Goal: Transaction & Acquisition: Purchase product/service

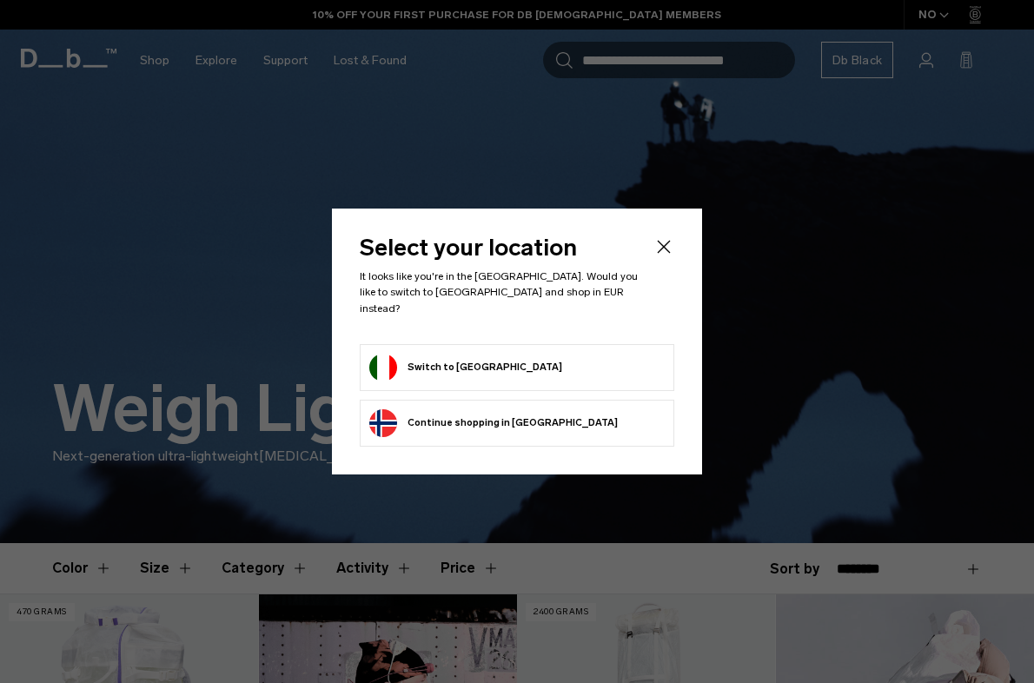
scroll to position [22, 0]
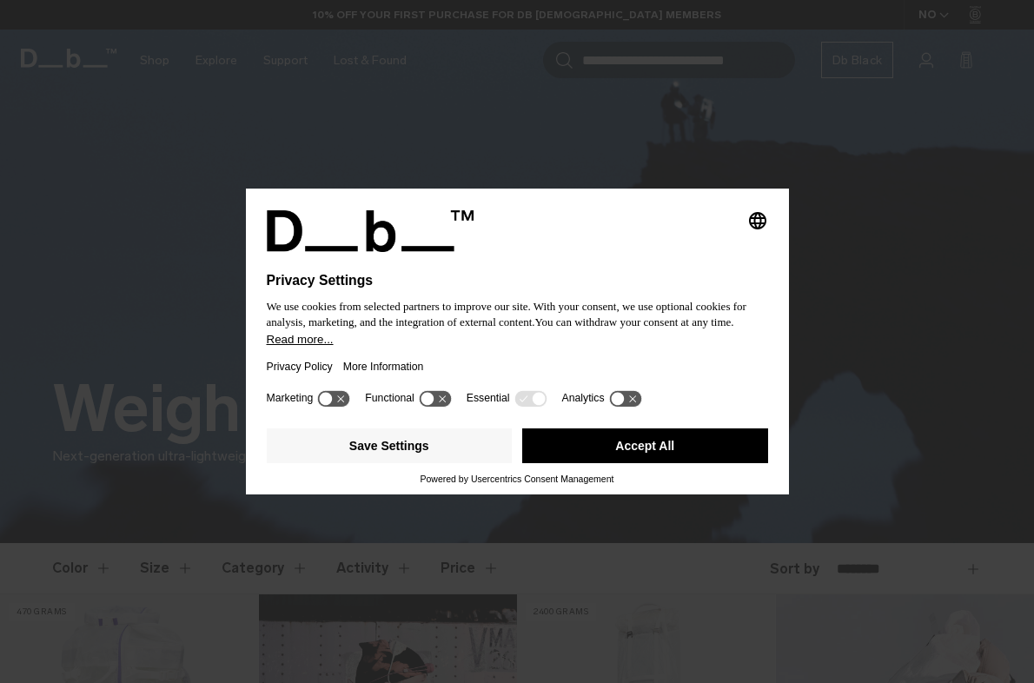
click at [416, 365] on button "More Information" at bounding box center [383, 367] width 81 height 40
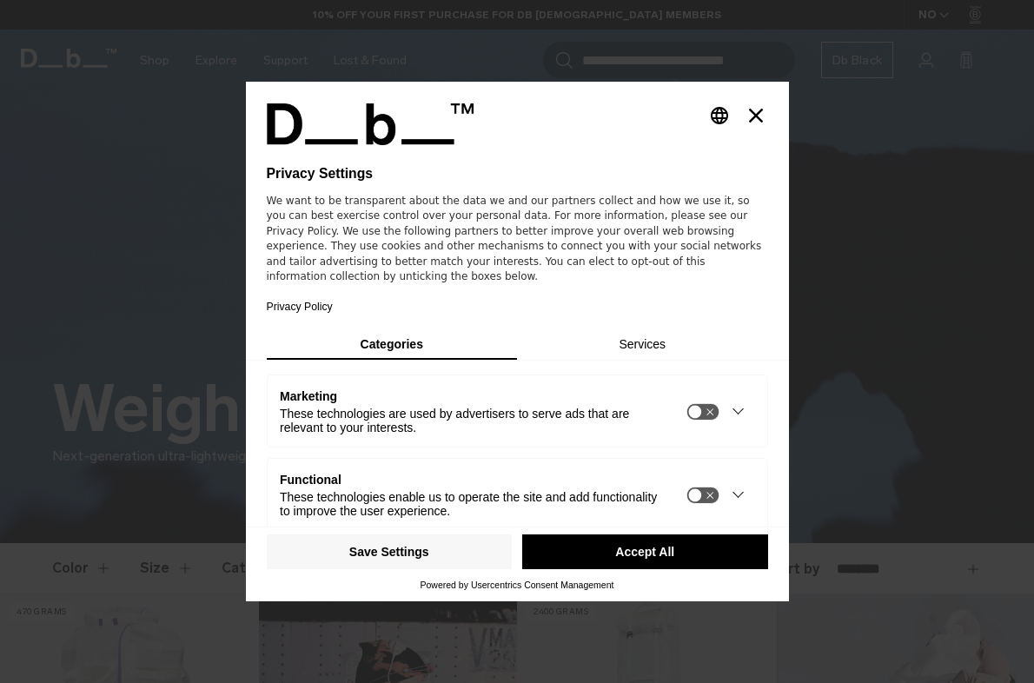
scroll to position [0, 0]
click at [749, 114] on icon "Close" at bounding box center [756, 116] width 14 height 14
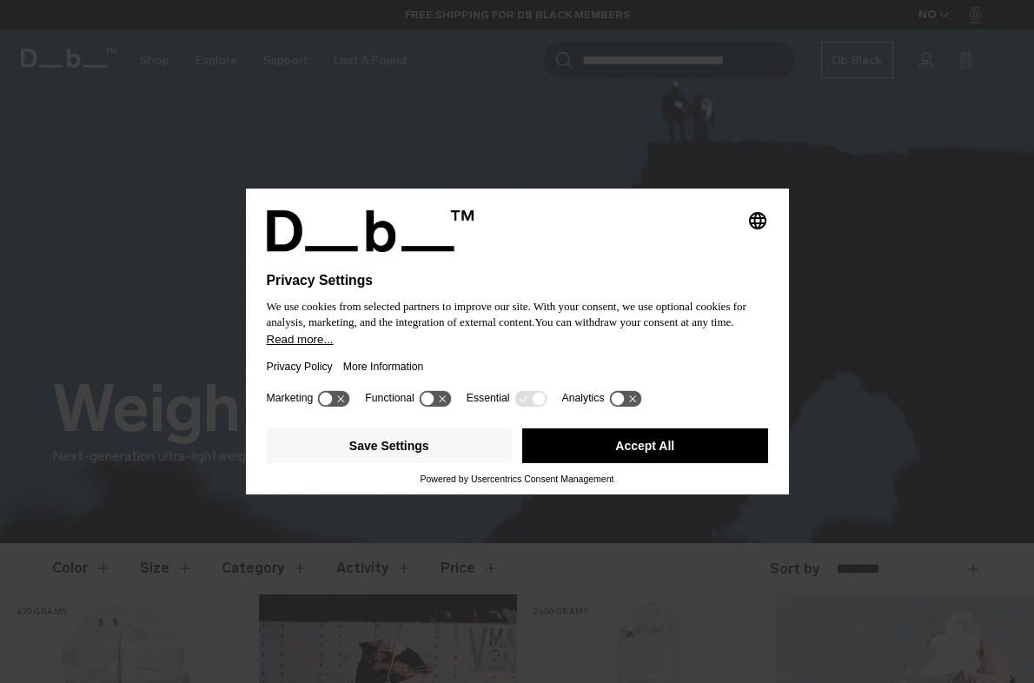
click at [545, 404] on icon at bounding box center [538, 399] width 13 height 13
click at [531, 401] on icon at bounding box center [530, 398] width 32 height 17
click at [434, 404] on icon at bounding box center [427, 399] width 13 height 13
click at [434, 404] on icon at bounding box center [435, 398] width 32 height 17
click at [621, 446] on button "Accept All" at bounding box center [645, 445] width 246 height 35
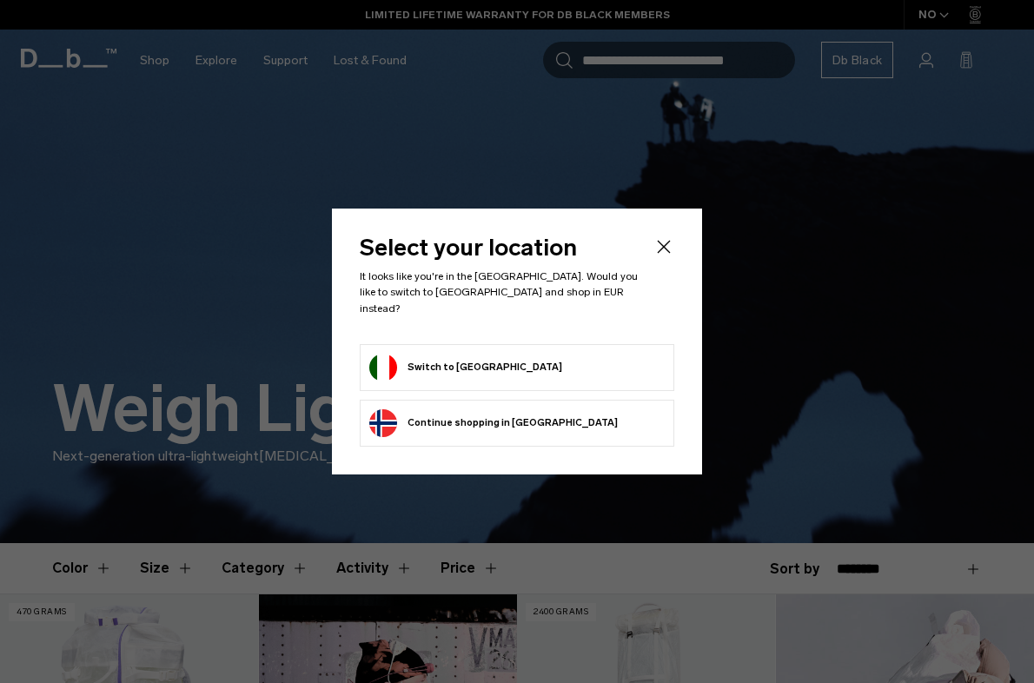
click at [430, 355] on button "Switch to Italy" at bounding box center [465, 368] width 193 height 28
click at [662, 254] on icon "Close" at bounding box center [664, 247] width 13 height 13
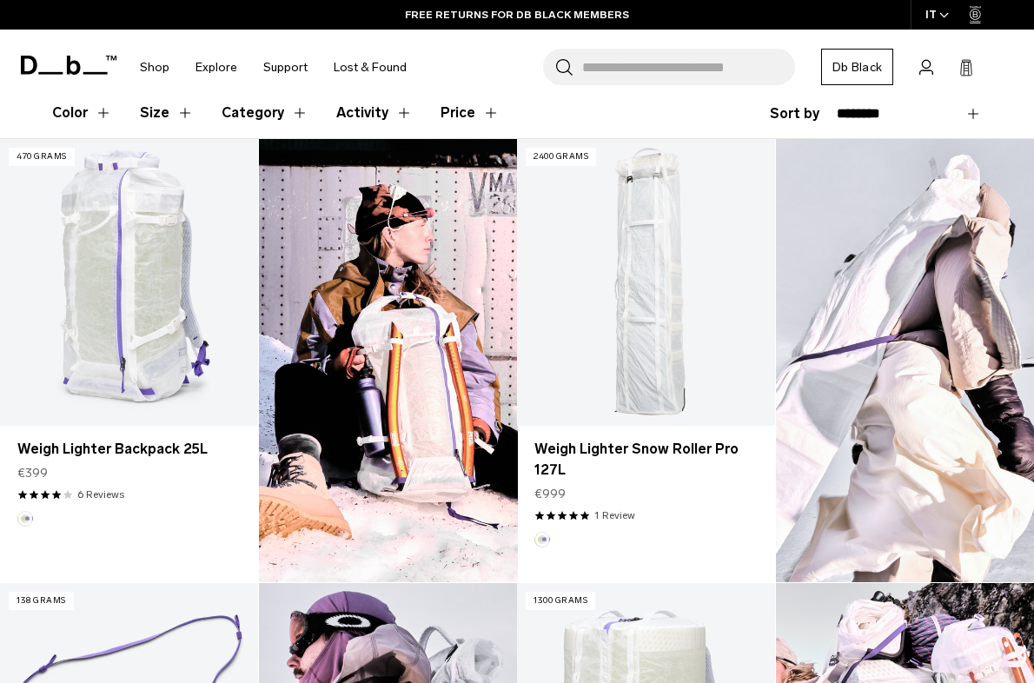
scroll to position [477, 0]
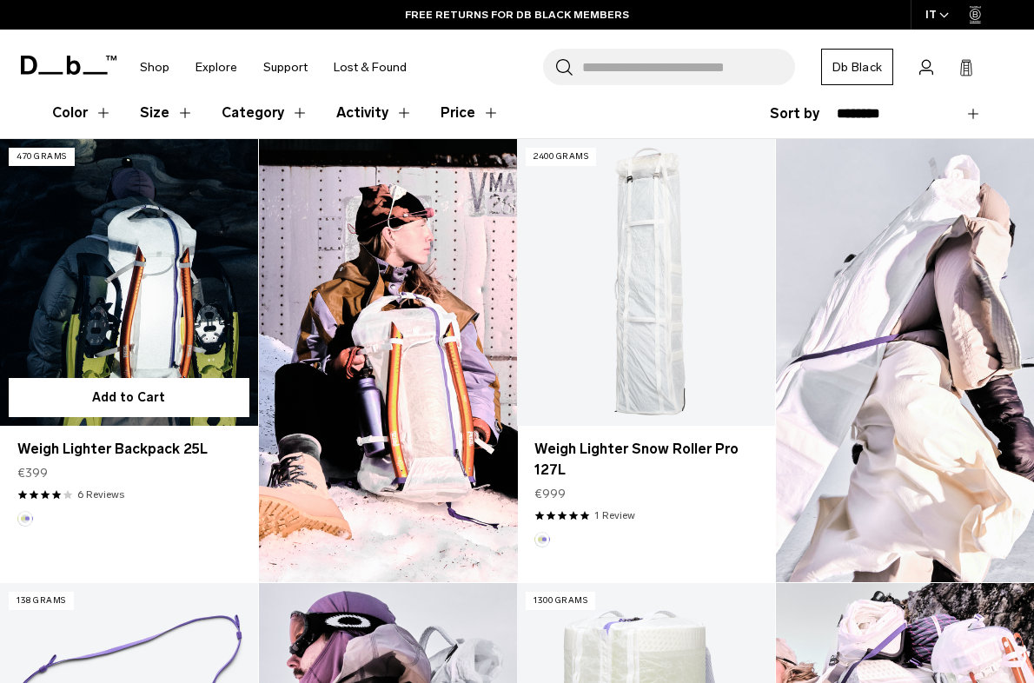
click at [146, 296] on link "Weigh Lighter Backpack 25L" at bounding box center [129, 282] width 258 height 286
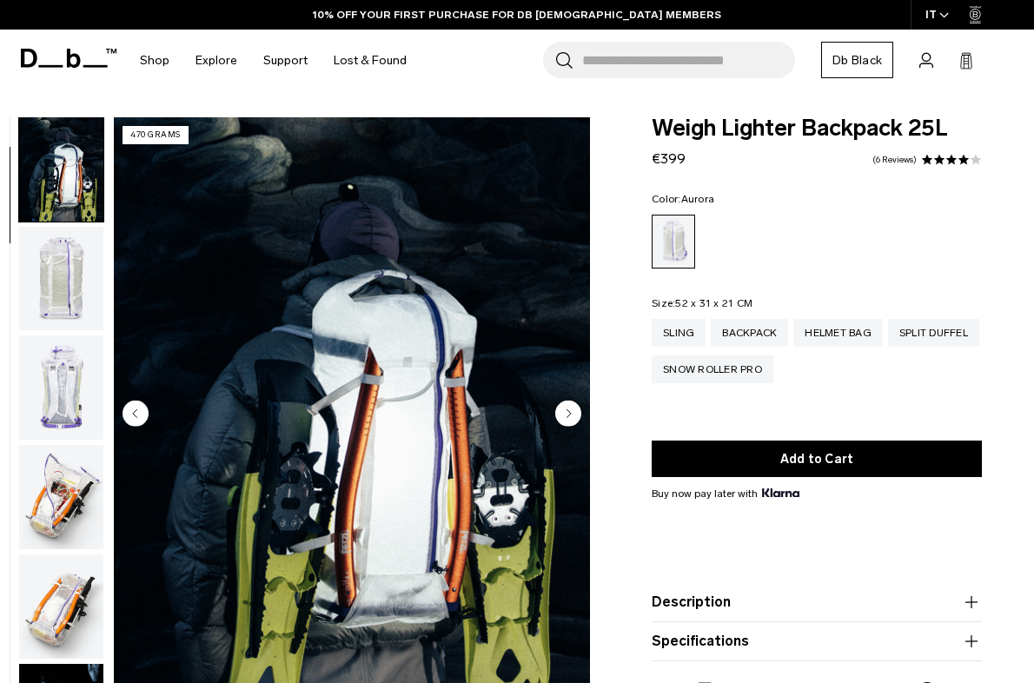
click at [573, 412] on circle "Next slide" at bounding box center [568, 413] width 26 height 26
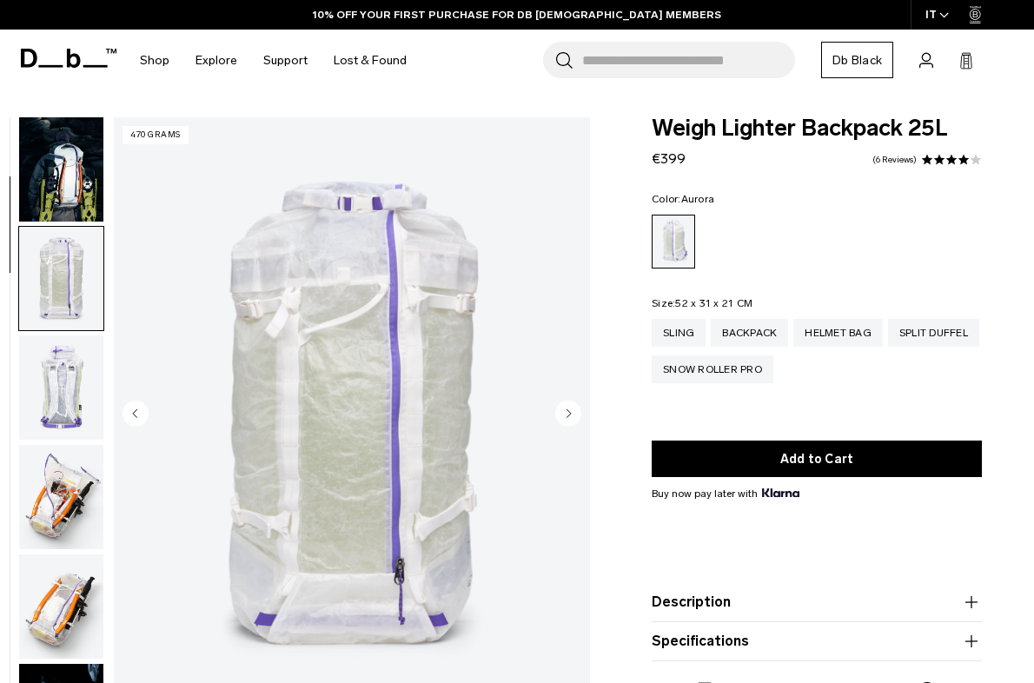
scroll to position [220, 0]
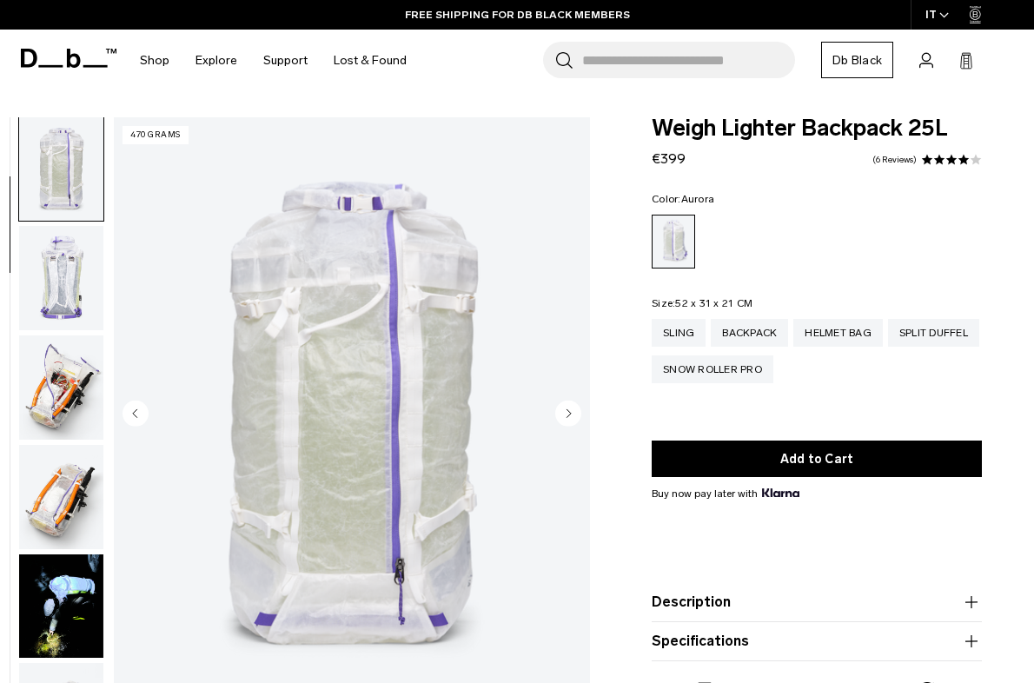
click at [573, 412] on circle "Next slide" at bounding box center [568, 413] width 26 height 26
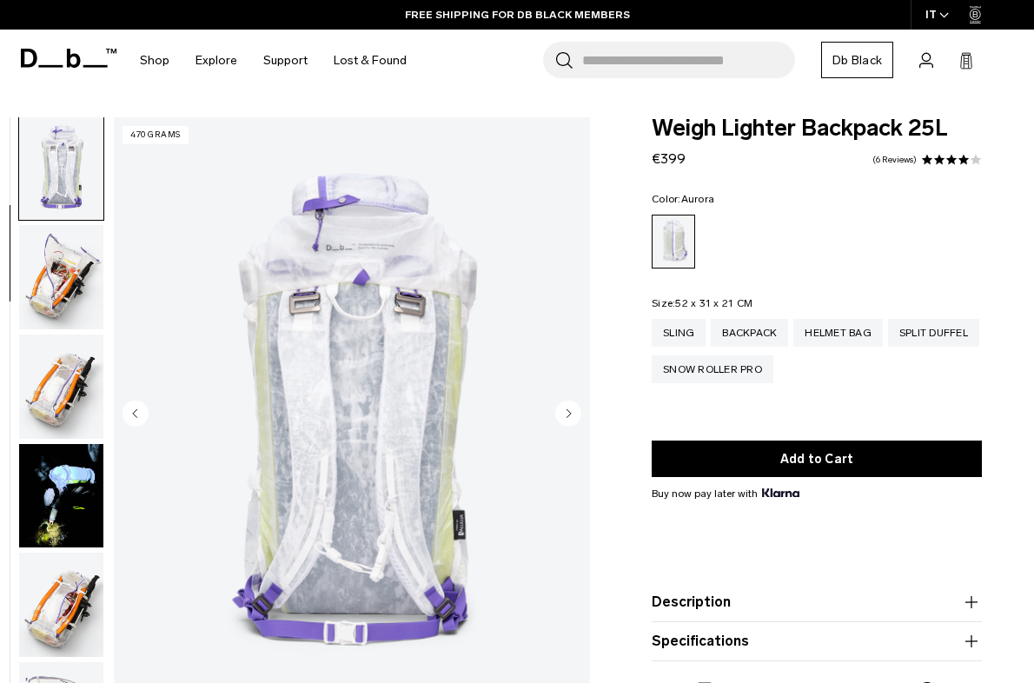
click at [573, 412] on circle "Next slide" at bounding box center [568, 413] width 26 height 26
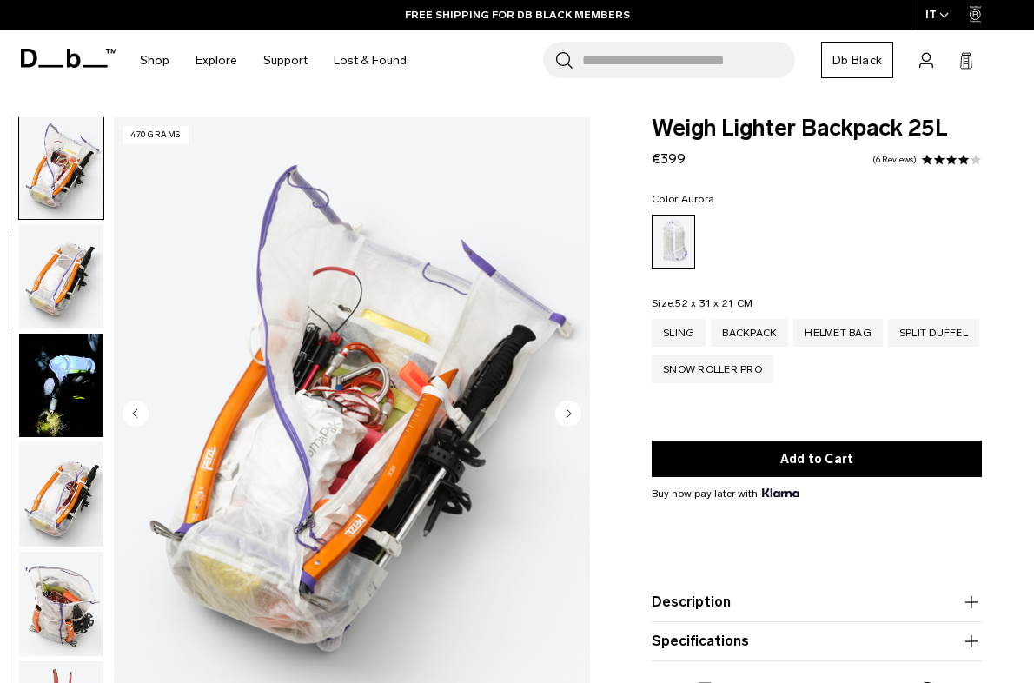
click at [573, 412] on circle "Next slide" at bounding box center [568, 413] width 26 height 26
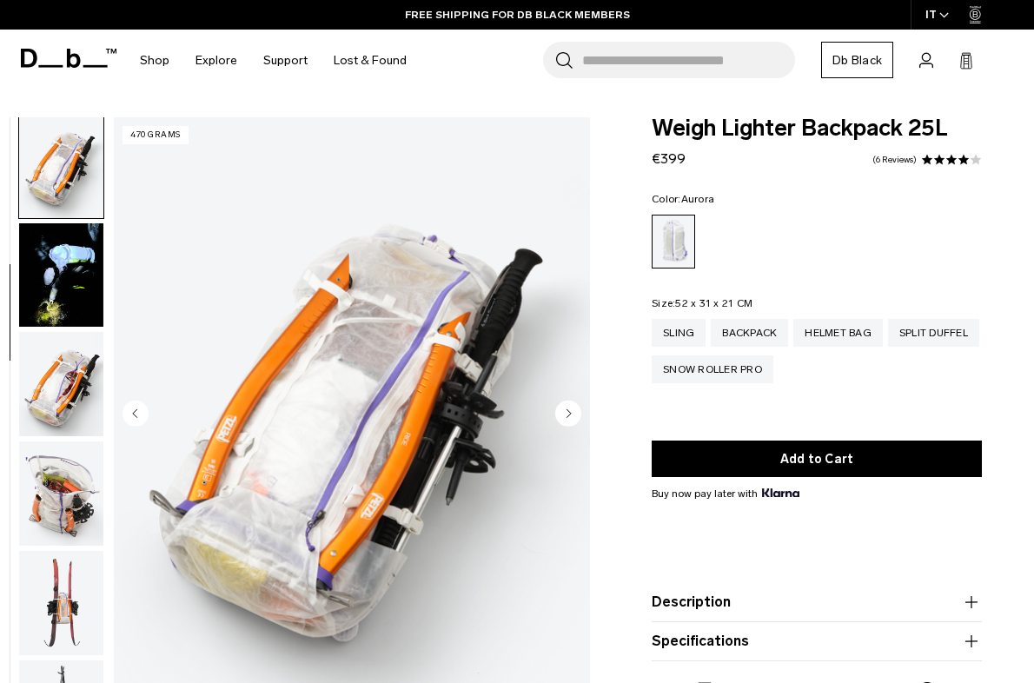
click at [573, 412] on circle "Next slide" at bounding box center [568, 413] width 26 height 26
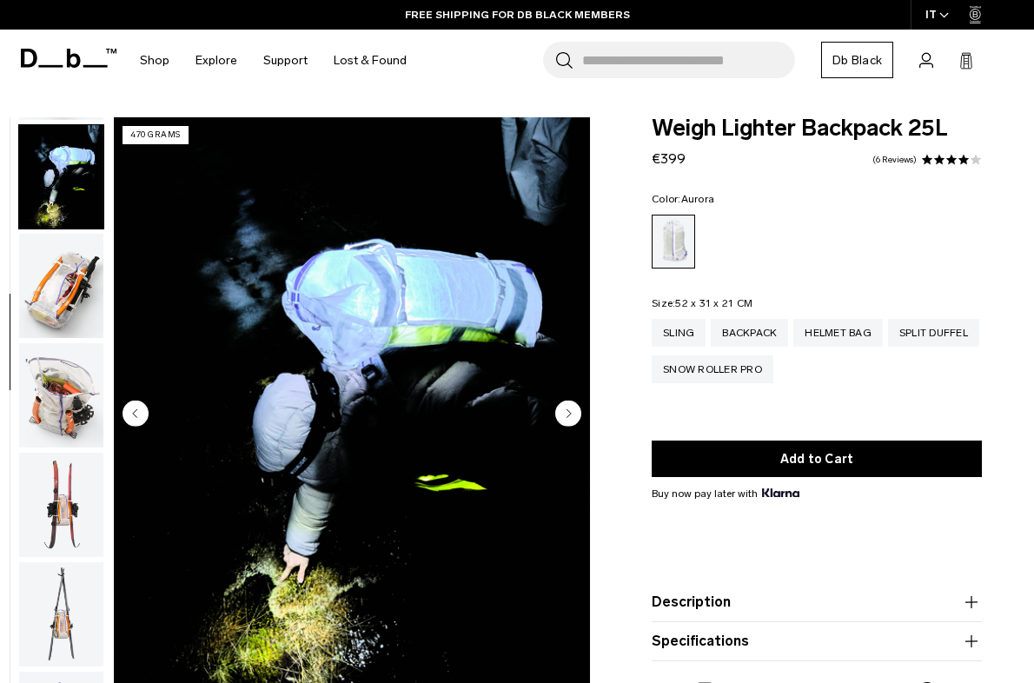
scroll to position [660, 0]
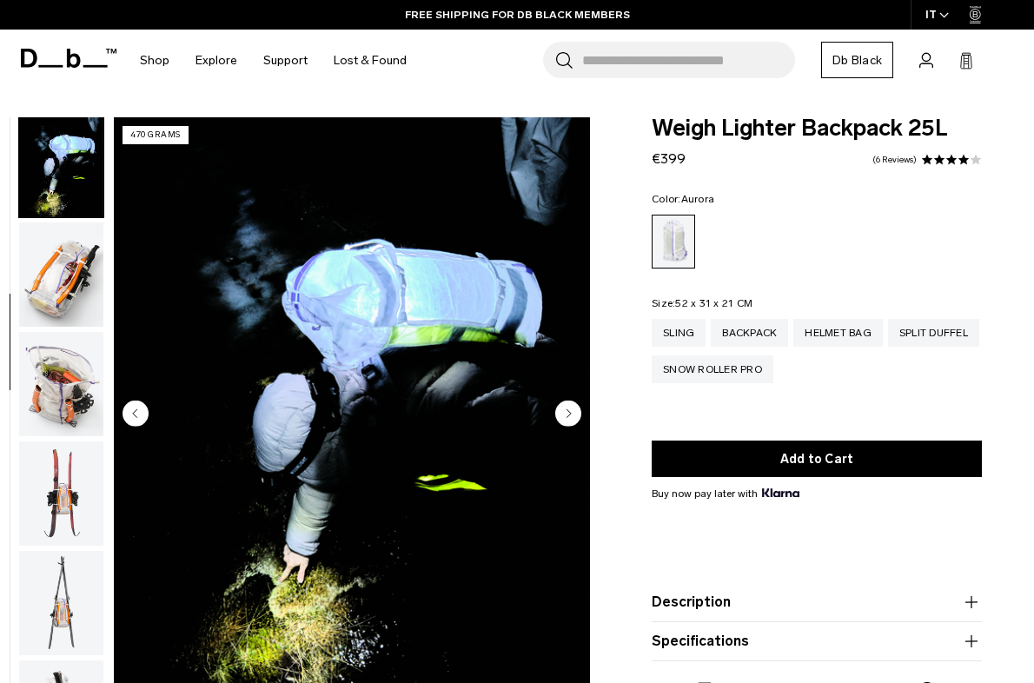
click at [573, 412] on circle "Next slide" at bounding box center [568, 413] width 26 height 26
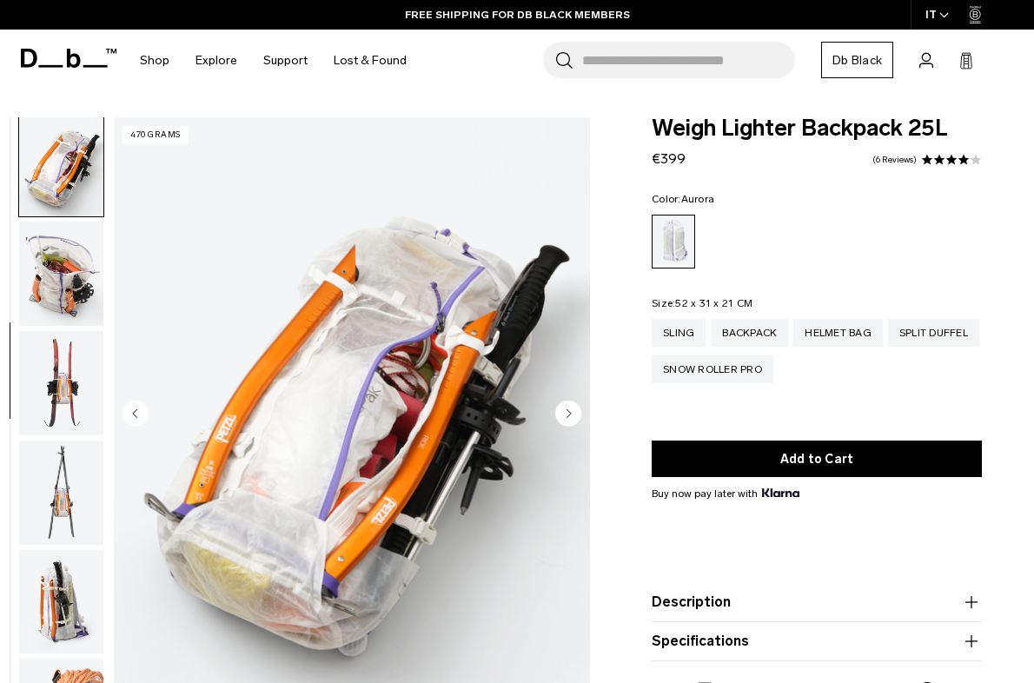
click at [573, 412] on circle "Next slide" at bounding box center [568, 413] width 26 height 26
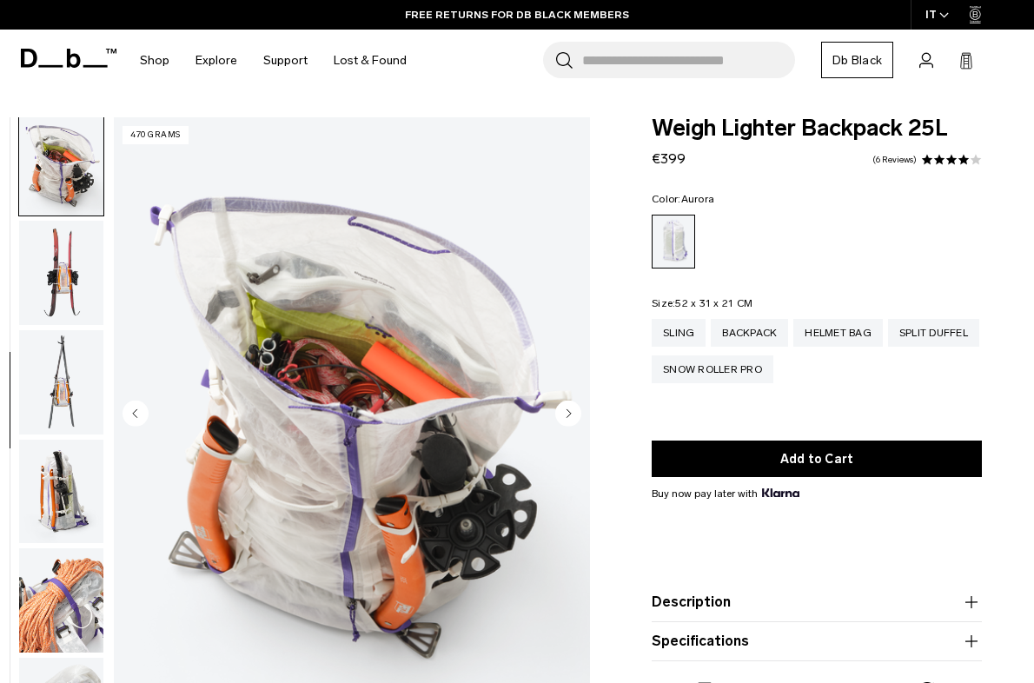
click at [573, 412] on circle "Next slide" at bounding box center [568, 413] width 26 height 26
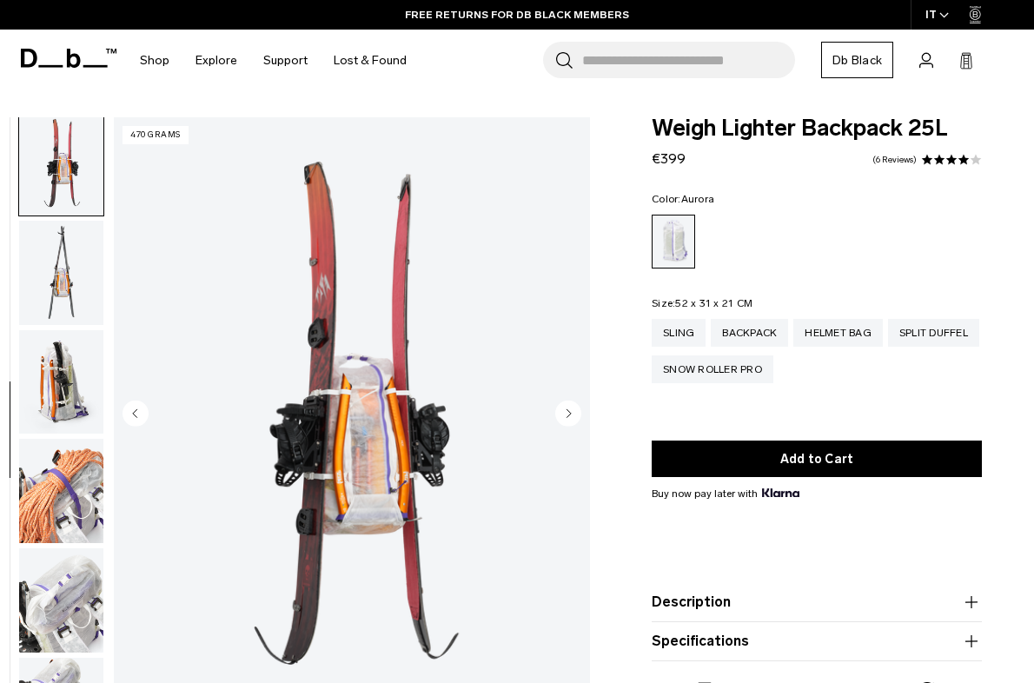
click at [573, 412] on circle "Next slide" at bounding box center [568, 413] width 26 height 26
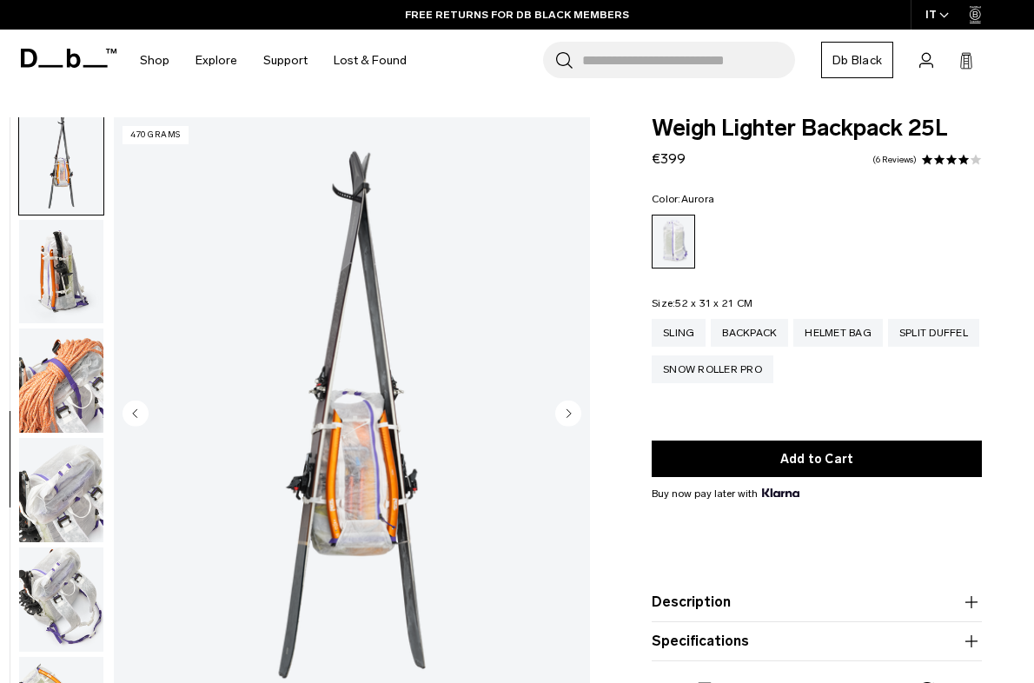
click at [573, 412] on circle "Next slide" at bounding box center [568, 413] width 26 height 26
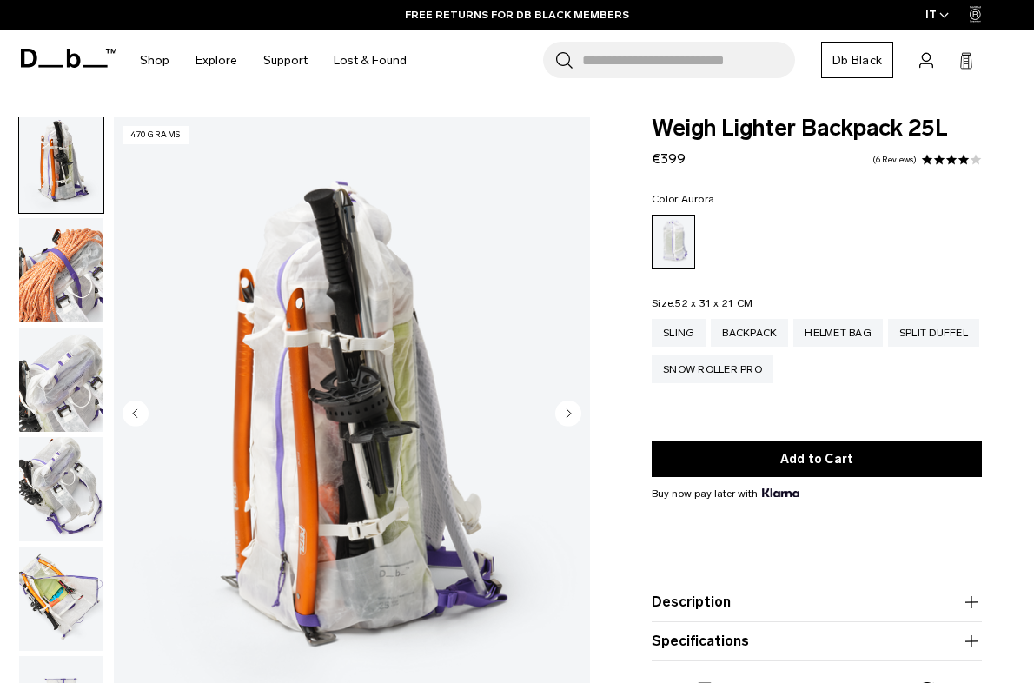
click at [573, 412] on circle "Next slide" at bounding box center [568, 413] width 26 height 26
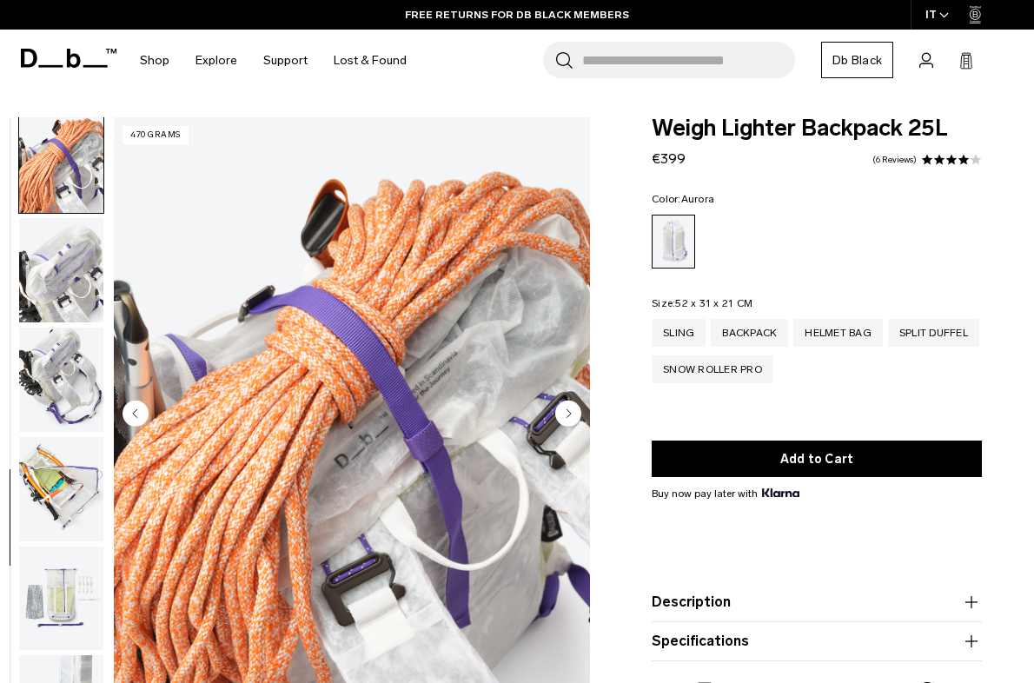
click at [573, 412] on circle "Next slide" at bounding box center [568, 413] width 26 height 26
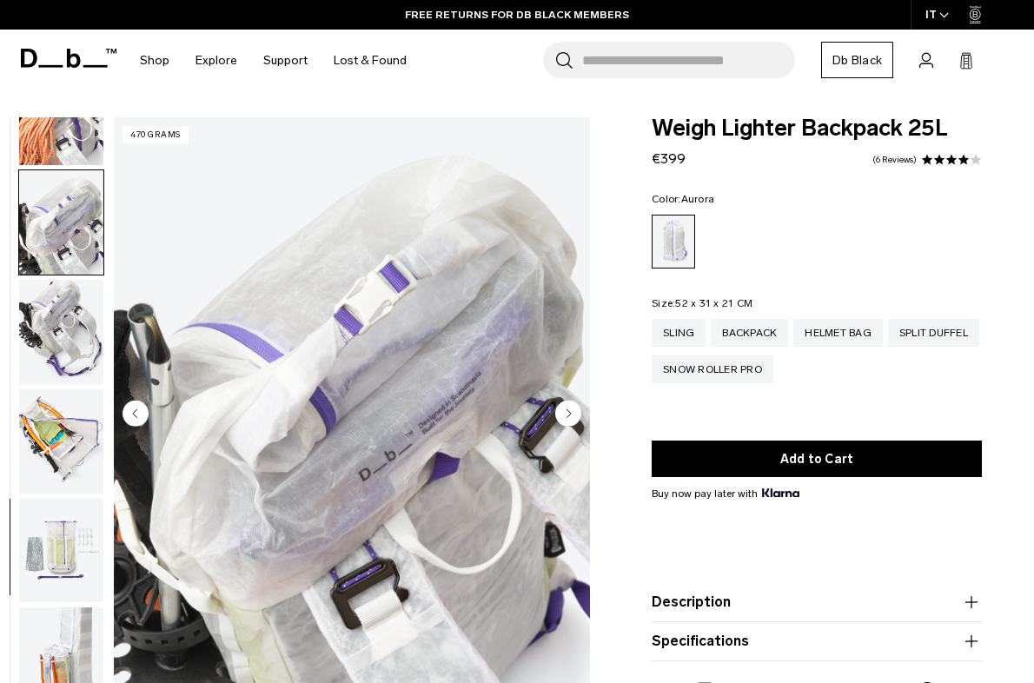
click at [573, 412] on circle "Next slide" at bounding box center [568, 413] width 26 height 26
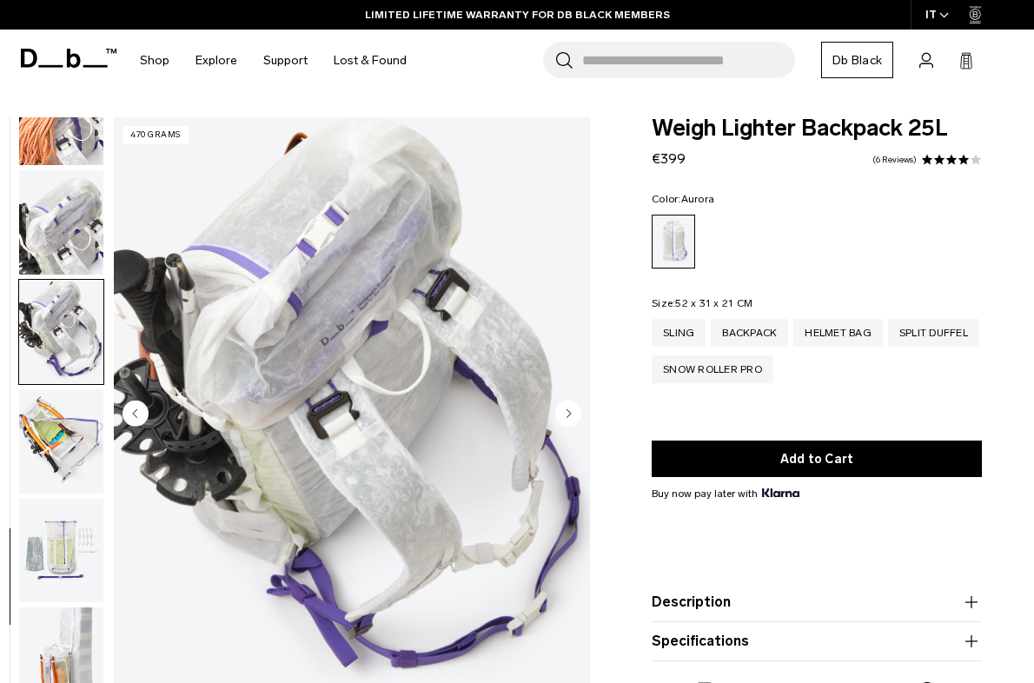
click at [573, 412] on circle "Next slide" at bounding box center [568, 413] width 26 height 26
